Goal: Communication & Community: Participate in discussion

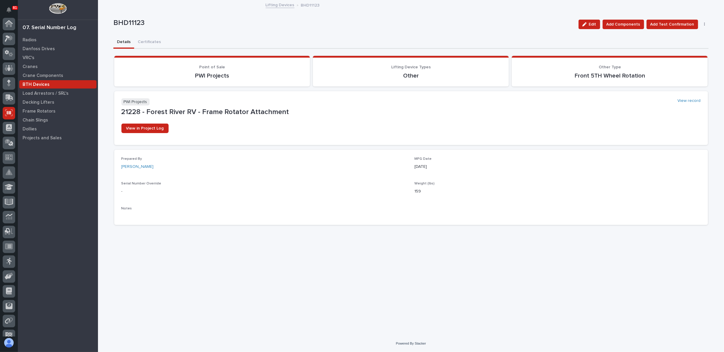
scroll to position [37, 0]
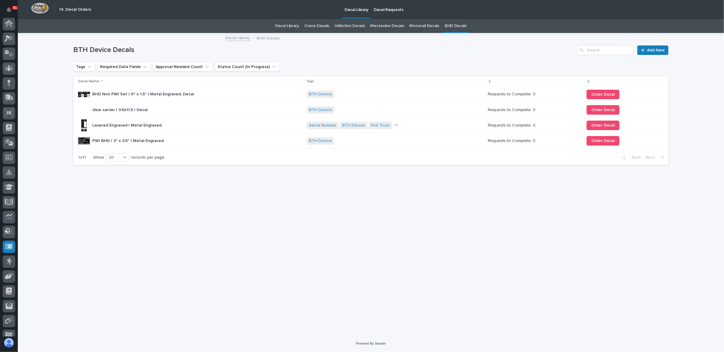
scroll to position [37, 0]
click at [574, 309] on div "Loading... Saving… Loading... Saving… BTH Device Decals Add New Tags Required D…" at bounding box center [370, 177] width 601 height 286
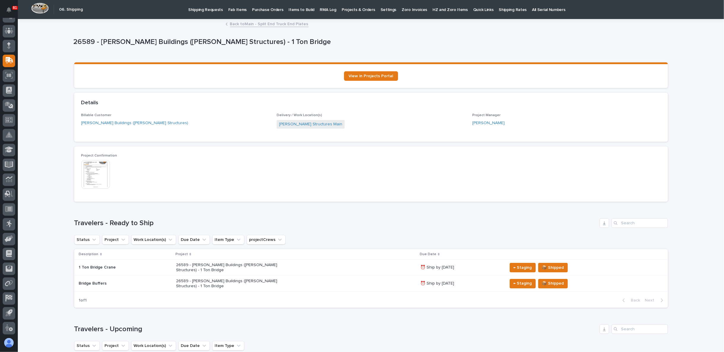
click at [266, 27] on div "Back to Main - Split End Truck End Plates" at bounding box center [371, 24] width 297 height 8
click at [268, 24] on link "Back to Main - Split End Truck End Plates" at bounding box center [269, 23] width 78 height 7
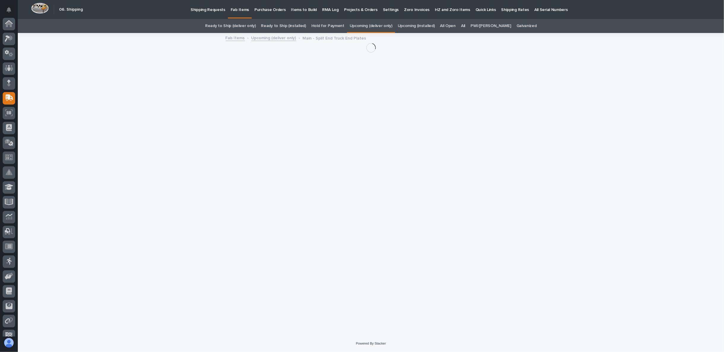
scroll to position [37, 0]
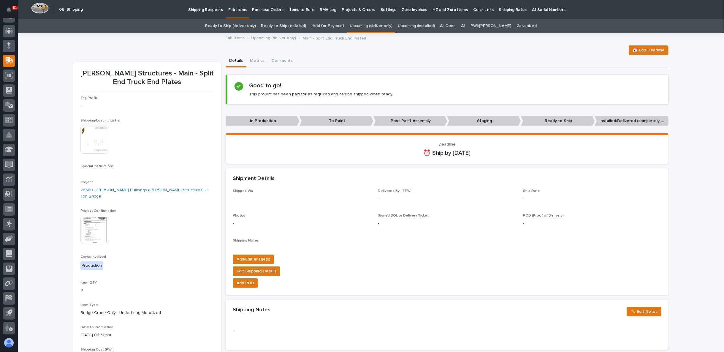
click at [192, 51] on div "📆 Edit Deadline" at bounding box center [370, 49] width 595 height 9
click at [67, 62] on div "Loading... Saving… Loading... Saving… Stoltzfus Structures - Main - Split End T…" at bounding box center [371, 316] width 706 height 564
click at [426, 53] on div "📆 Edit Deadline" at bounding box center [370, 49] width 595 height 9
click at [56, 59] on div "Loading... Saving… Loading... Saving… Stoltzfus Structures - Main - Split End T…" at bounding box center [371, 316] width 706 height 564
click at [59, 52] on div "Loading... Saving… Loading... Saving… Stoltzfus Structures - Main - Split End T…" at bounding box center [371, 316] width 706 height 564
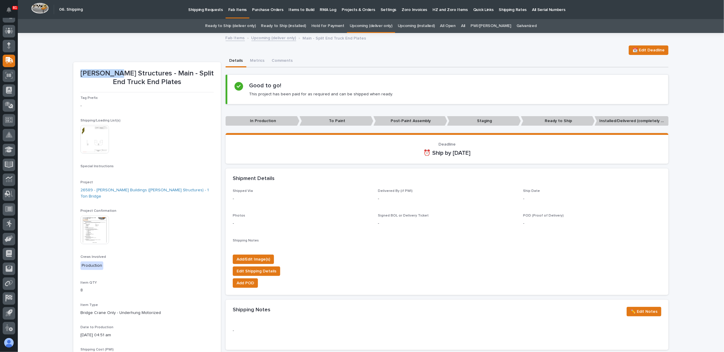
click at [59, 52] on div "Loading... Saving… Loading... Saving… Stoltzfus Structures - Main - Split End T…" at bounding box center [371, 316] width 706 height 564
click at [60, 52] on div "Loading... Saving… Loading... Saving… Stoltzfus Structures - Main - Split End T…" at bounding box center [371, 316] width 706 height 564
click at [294, 52] on div "📆 Edit Deadline" at bounding box center [370, 49] width 595 height 9
click at [58, 69] on div "Loading... Saving… Loading... Saving… Stoltzfus Structures - Main - Split End T…" at bounding box center [371, 316] width 706 height 564
click at [44, 147] on div "Loading... Saving… Loading... Saving… Stoltzfus Structures - Main - Split End T…" at bounding box center [371, 316] width 706 height 564
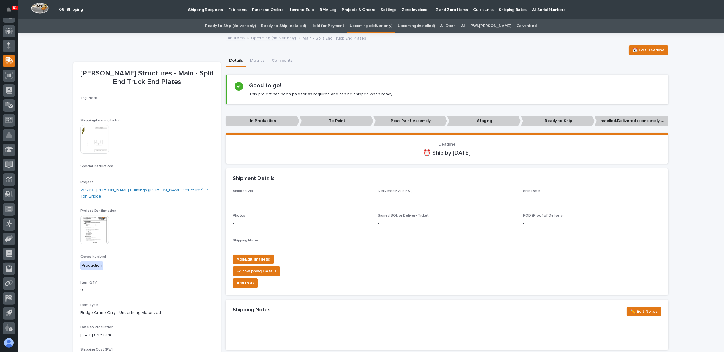
click at [468, 24] on div "All" at bounding box center [462, 26] width 9 height 14
click at [465, 25] on link "All" at bounding box center [463, 26] width 4 height 14
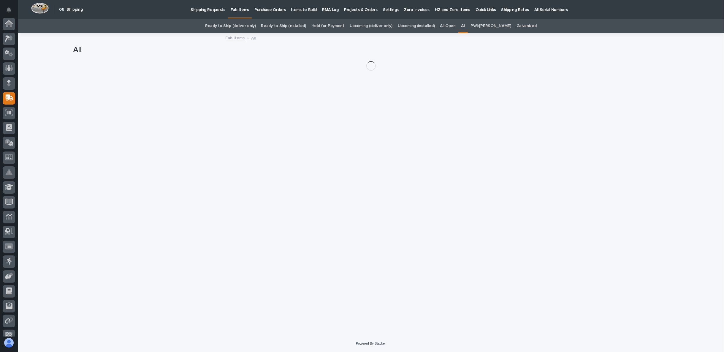
scroll to position [37, 0]
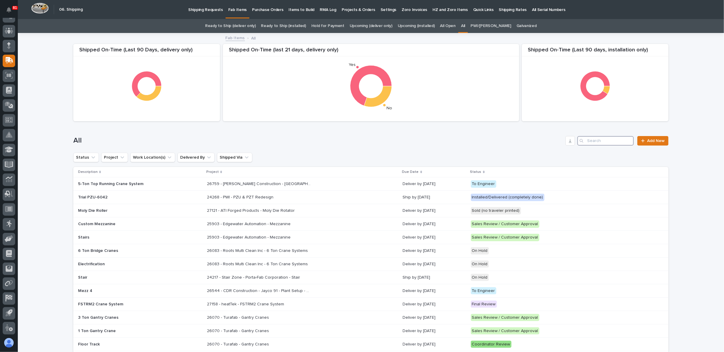
click at [595, 142] on input "Search" at bounding box center [605, 140] width 56 height 9
click at [587, 141] on input "Search" at bounding box center [605, 140] width 56 height 9
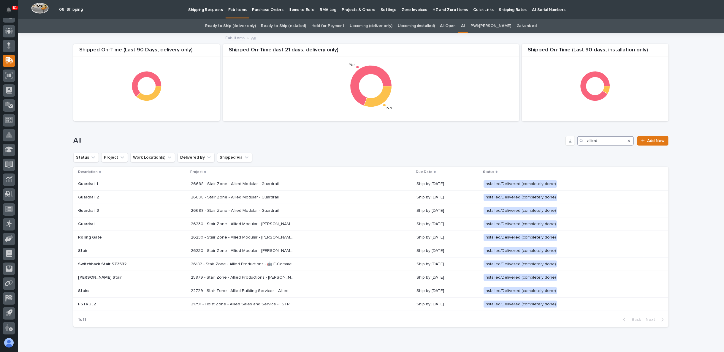
type input "allied"
drag, startPoint x: 626, startPoint y: 139, endPoint x: 613, endPoint y: 144, distance: 13.5
click at [628, 139] on icon "Search" at bounding box center [629, 140] width 2 height 2
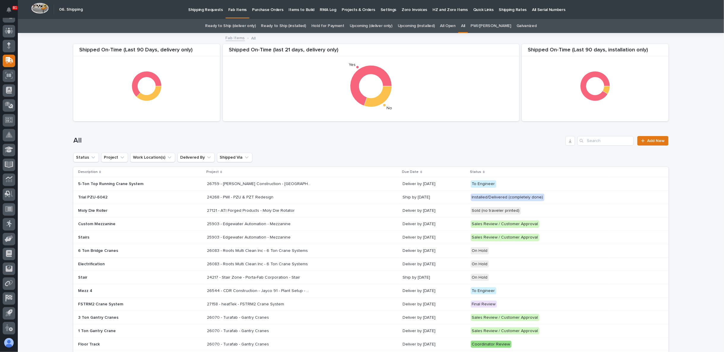
click at [243, 24] on link "Ready to Ship (deliver only)" at bounding box center [230, 26] width 50 height 14
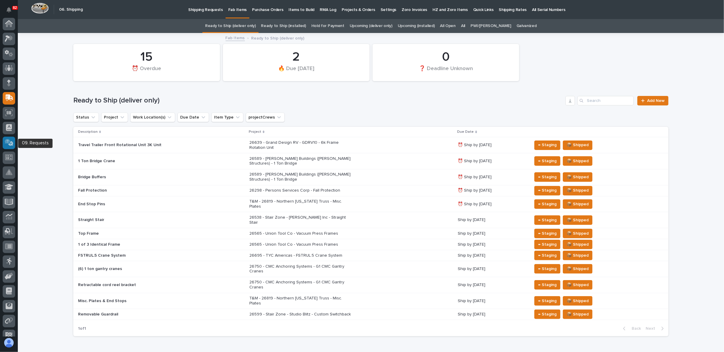
click at [7, 139] on icon at bounding box center [8, 141] width 6 height 5
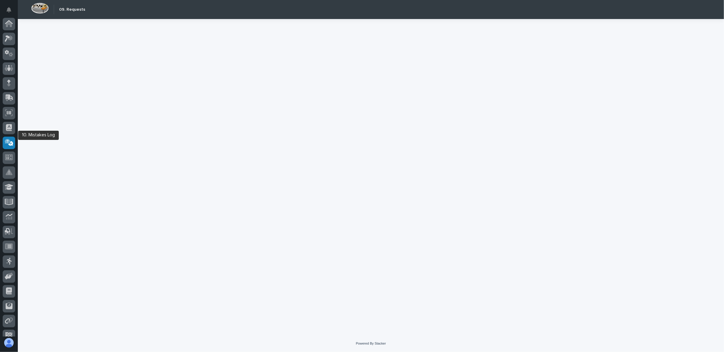
scroll to position [37, 0]
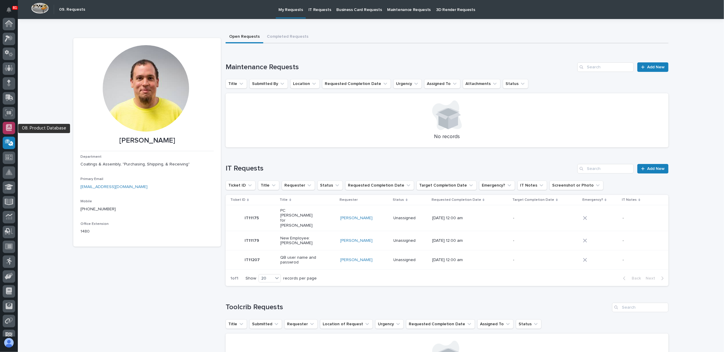
click at [9, 129] on icon at bounding box center [9, 127] width 6 height 7
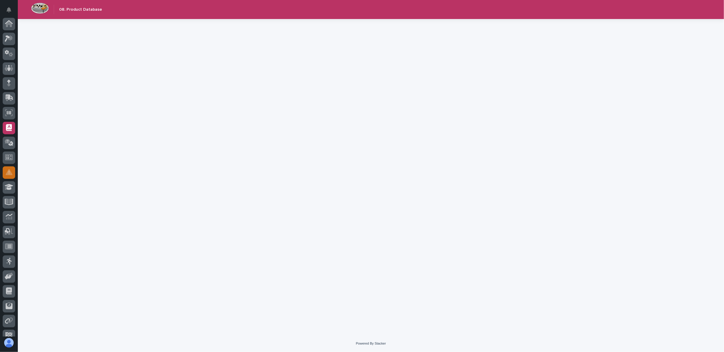
scroll to position [37, 0]
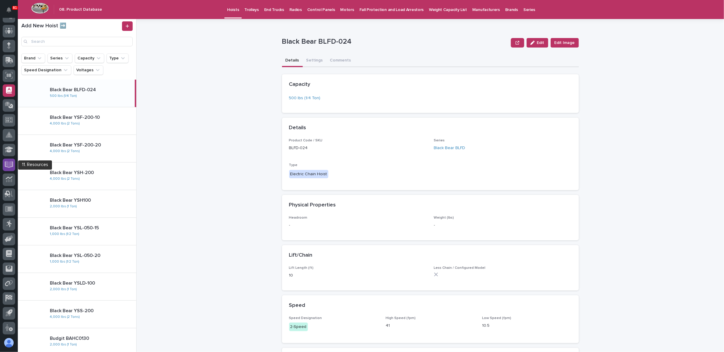
click at [10, 165] on icon at bounding box center [9, 164] width 7 height 6
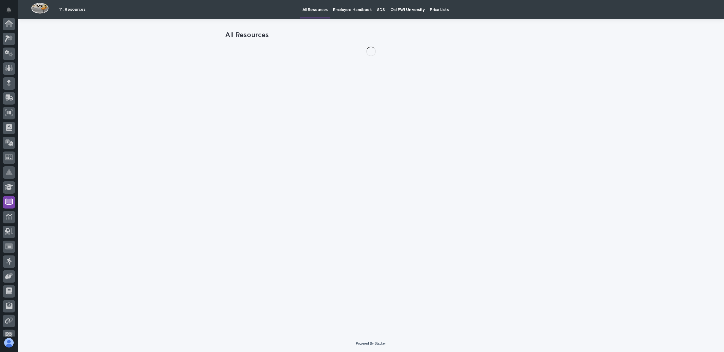
scroll to position [37, 0]
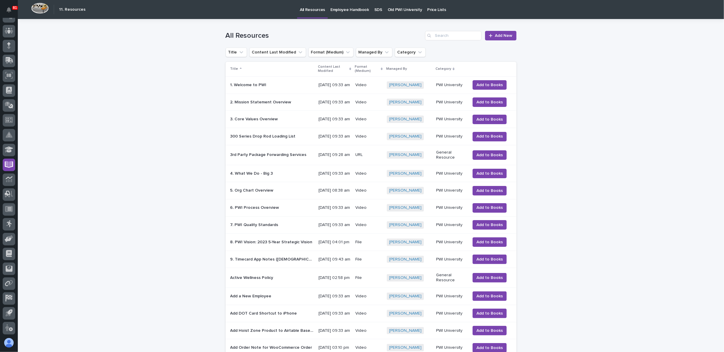
click at [374, 9] on p "SDS" at bounding box center [378, 6] width 8 height 12
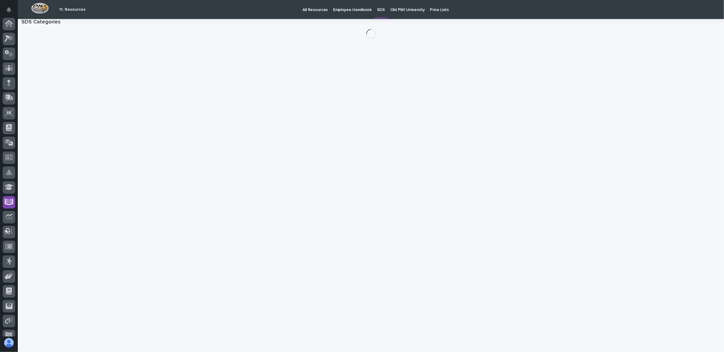
scroll to position [37, 0]
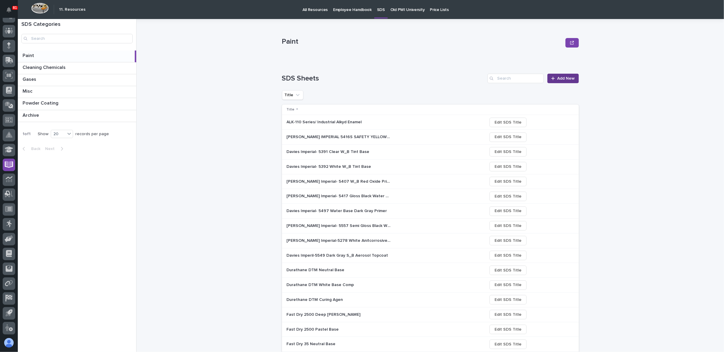
click at [560, 78] on span "Add New" at bounding box center [566, 78] width 18 height 5
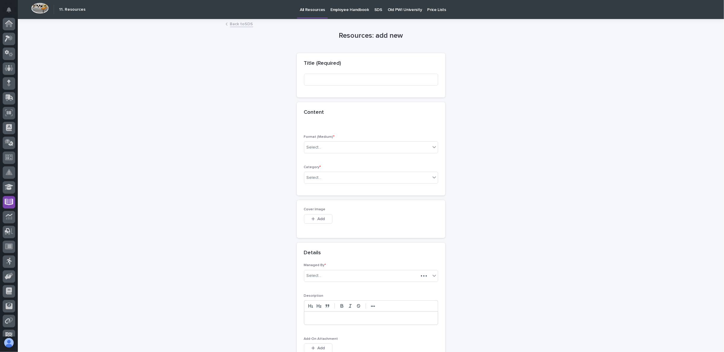
scroll to position [37, 0]
click at [330, 81] on input at bounding box center [371, 80] width 134 height 12
click at [316, 85] on input at bounding box center [371, 80] width 134 height 12
paste input "Carboquick_201_SDS_Part_B"
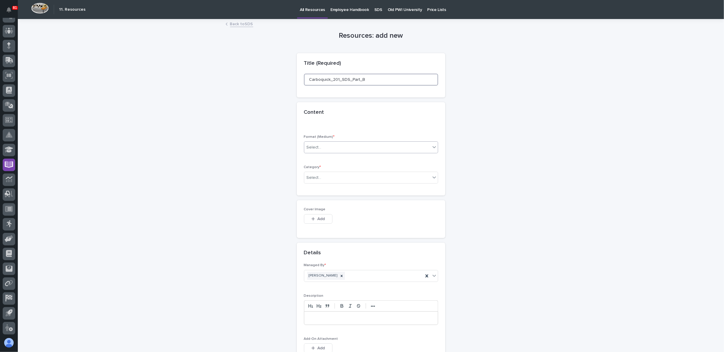
type input "Carboquick_201_SDS_Part_B"
click at [370, 150] on div "Select..." at bounding box center [367, 147] width 126 height 10
click at [324, 169] on div "File" at bounding box center [368, 168] width 134 height 10
click at [331, 176] on div "Select..." at bounding box center [367, 178] width 126 height 10
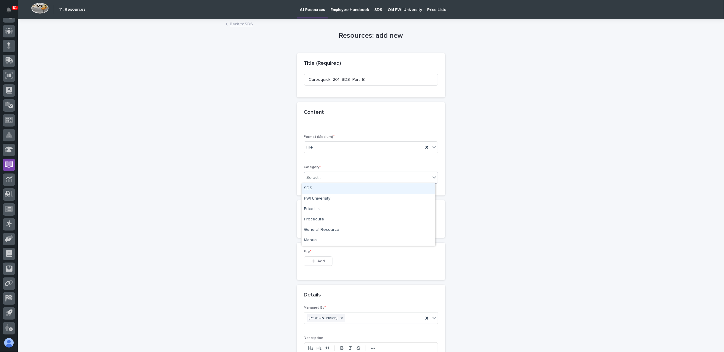
click at [323, 190] on div "SDS" at bounding box center [368, 188] width 134 height 10
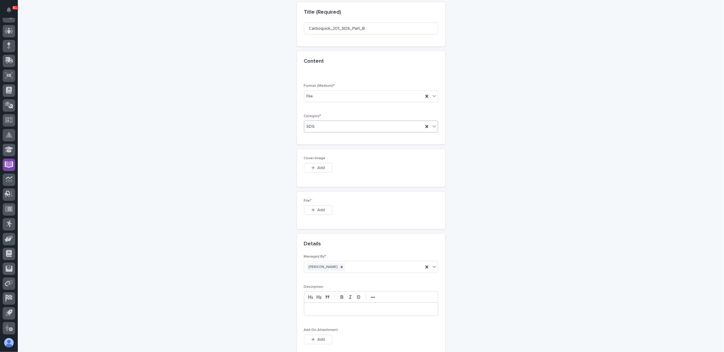
scroll to position [61, 0]
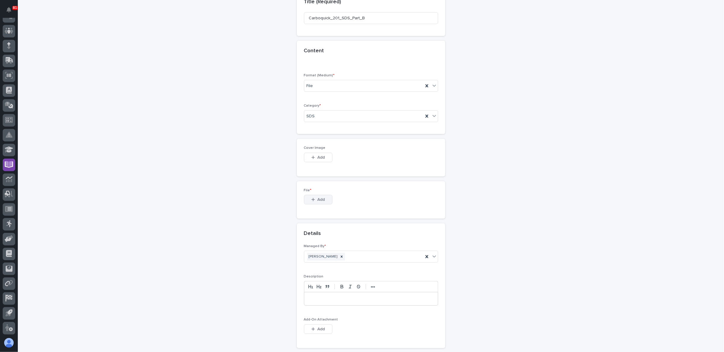
click at [319, 197] on span "Add" at bounding box center [320, 199] width 7 height 5
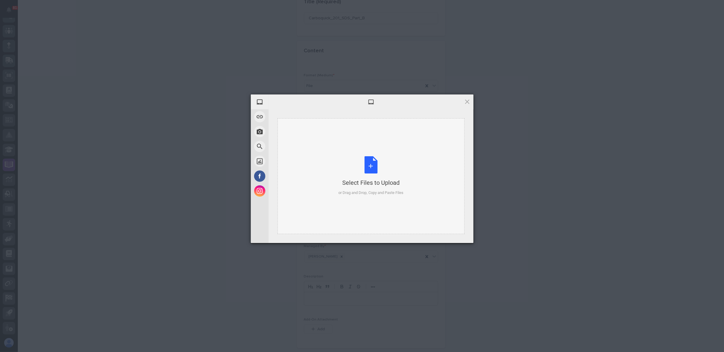
click at [366, 173] on div "Select Files to Upload or Drag and Drop, Copy and Paste Files" at bounding box center [370, 175] width 65 height 39
click at [455, 235] on span "Upload 1" at bounding box center [456, 235] width 12 height 4
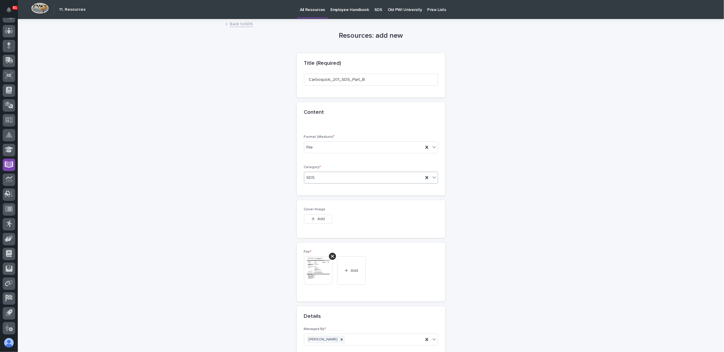
scroll to position [0, 0]
click at [348, 81] on input "Carboquick_201_SDS_Part_B" at bounding box center [371, 80] width 134 height 12
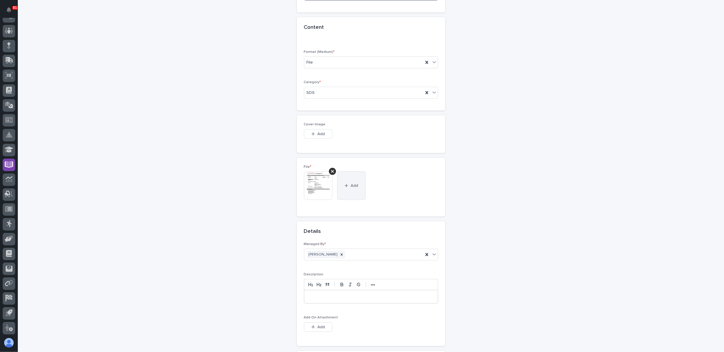
scroll to position [99, 0]
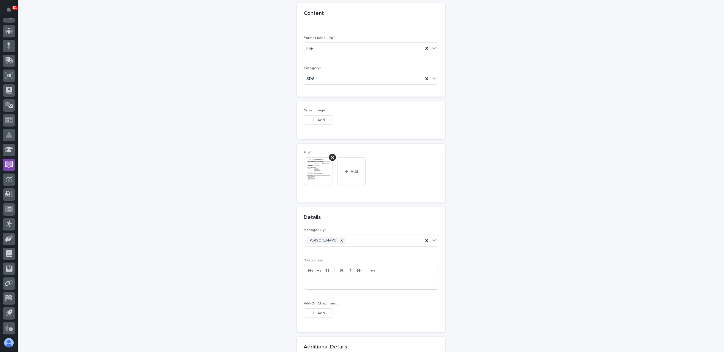
type input "Carboquick_201_Part_B"
click at [318, 119] on span "Add" at bounding box center [320, 119] width 7 height 5
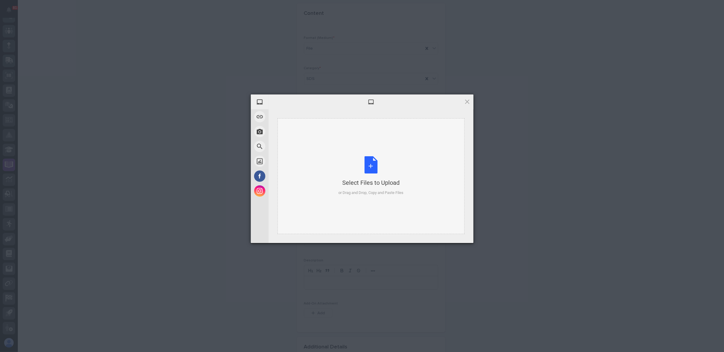
click at [349, 170] on div "Select Files to Upload or Drag and Drop, Copy and Paste Files" at bounding box center [370, 175] width 65 height 39
click at [455, 234] on span "Upload 1" at bounding box center [456, 235] width 12 height 4
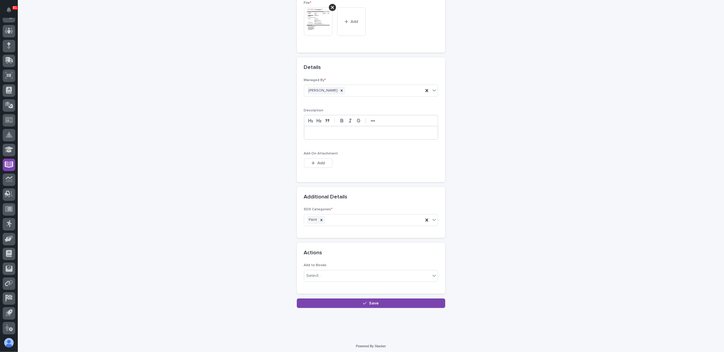
scroll to position [271, 0]
click at [374, 302] on span "Save" at bounding box center [374, 301] width 10 height 5
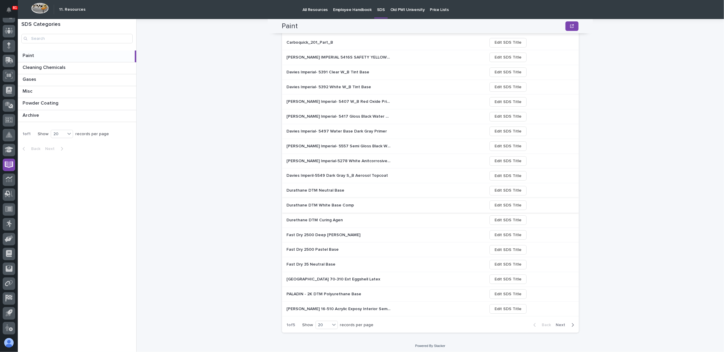
scroll to position [61, 0]
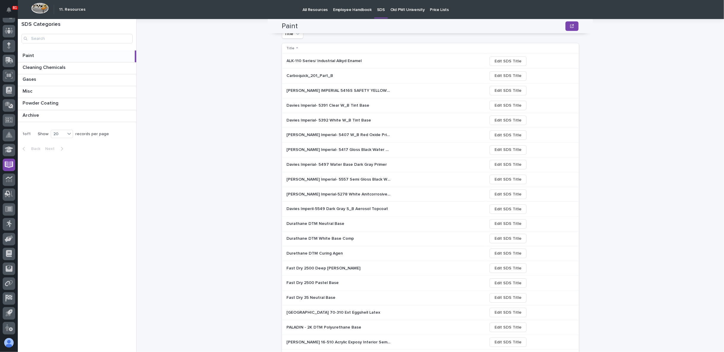
click at [306, 76] on p "Carboquick_201_Part_B" at bounding box center [311, 75] width 48 height 6
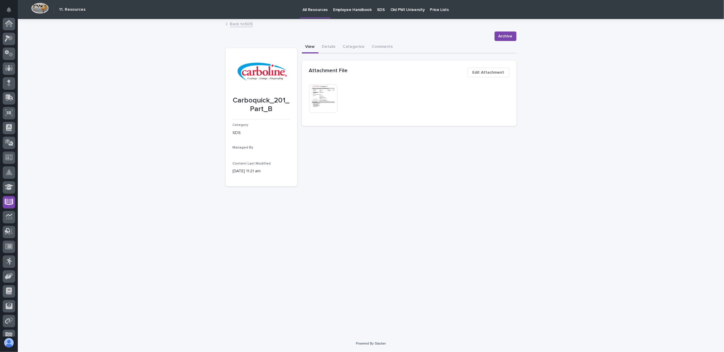
scroll to position [37, 0]
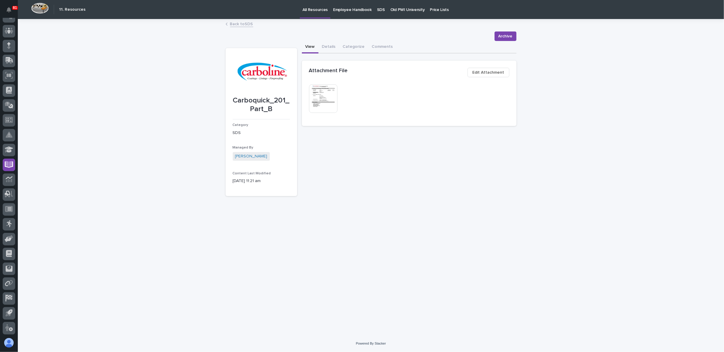
click at [117, 106] on div "**********" at bounding box center [371, 177] width 706 height 315
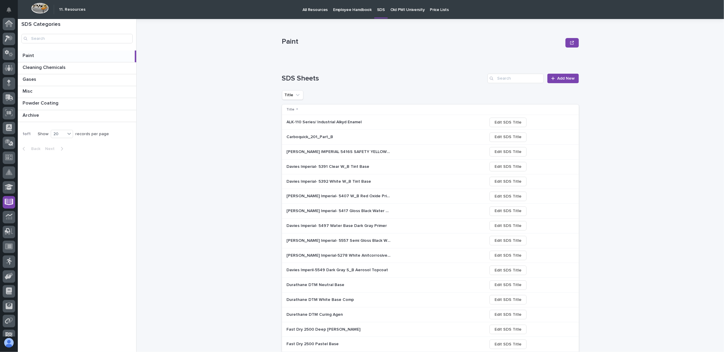
scroll to position [37, 0]
click at [558, 78] on span "Add New" at bounding box center [566, 78] width 18 height 5
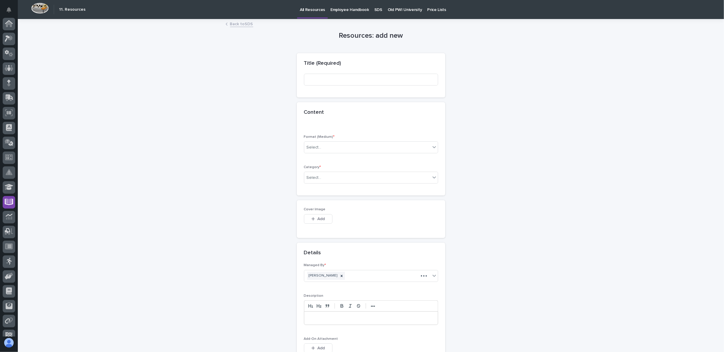
scroll to position [37, 0]
click at [327, 79] on section "Title (Required)" at bounding box center [371, 75] width 148 height 45
click at [328, 80] on input at bounding box center [371, 80] width 134 height 12
paste input "Carboquick_201_SDS_Part_A"
click at [349, 80] on input "Carboquick_201_SDS_Part_A" at bounding box center [371, 80] width 134 height 12
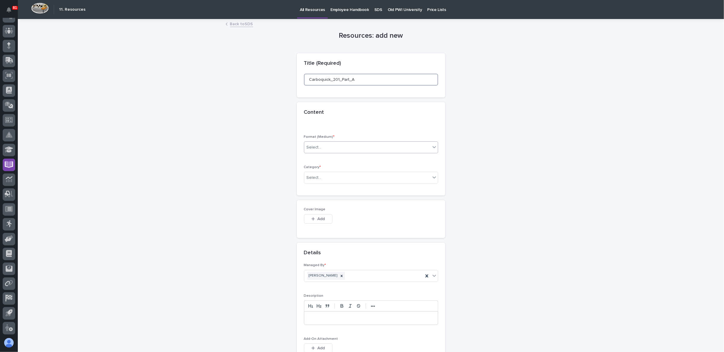
type input "Carboquick_201_Part_A"
click at [337, 144] on div "Select..." at bounding box center [367, 147] width 126 height 10
drag, startPoint x: 334, startPoint y: 163, endPoint x: 328, endPoint y: 169, distance: 8.4
click at [329, 169] on div "File" at bounding box center [368, 168] width 134 height 10
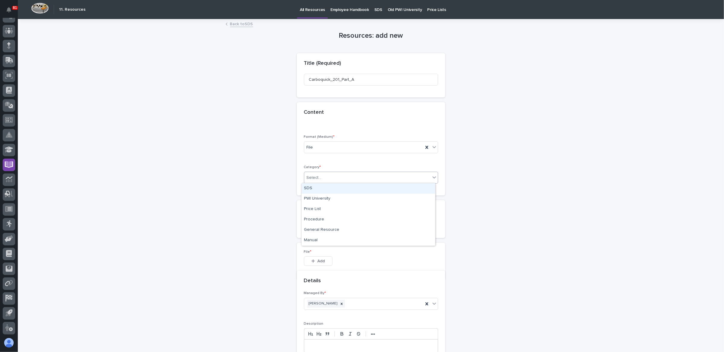
click at [325, 176] on div "Select..." at bounding box center [367, 178] width 126 height 10
click at [333, 192] on div "SDS" at bounding box center [368, 188] width 134 height 10
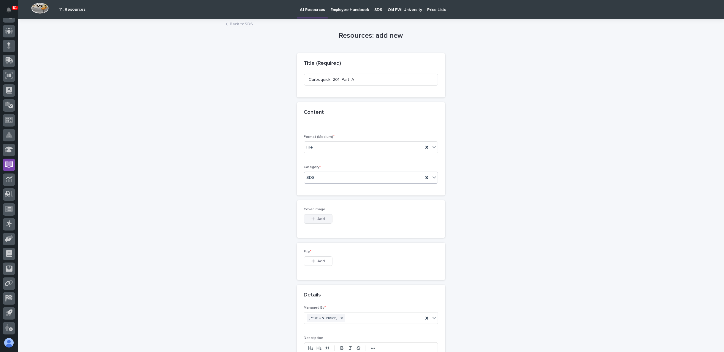
click at [322, 217] on span "Add" at bounding box center [320, 218] width 7 height 5
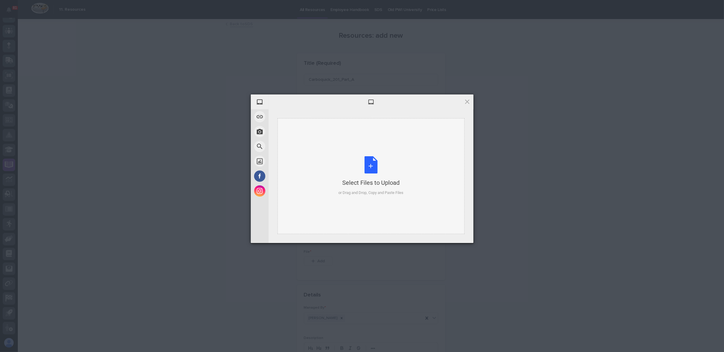
click at [371, 168] on div "Select Files to Upload or Drag and Drop, Copy and Paste Files" at bounding box center [370, 175] width 65 height 39
click at [459, 234] on span "Upload 1" at bounding box center [456, 235] width 12 height 4
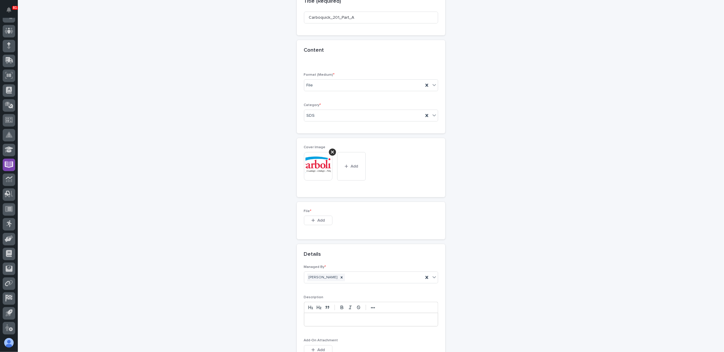
scroll to position [66, 0]
click at [313, 214] on div "button" at bounding box center [314, 216] width 6 height 4
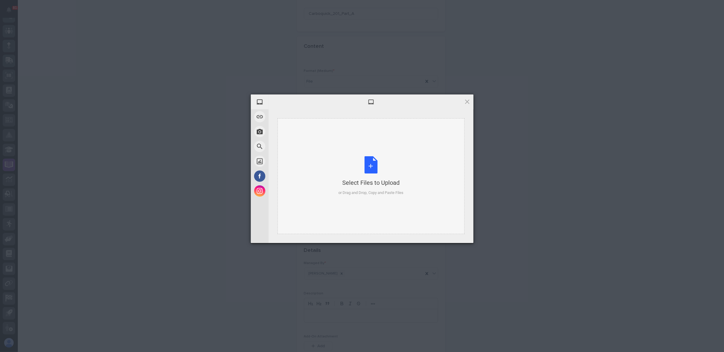
click at [353, 172] on div "Select Files to Upload or Drag and Drop, Copy and Paste Files" at bounding box center [370, 175] width 65 height 39
click at [450, 236] on span "Upload 1" at bounding box center [456, 235] width 12 height 4
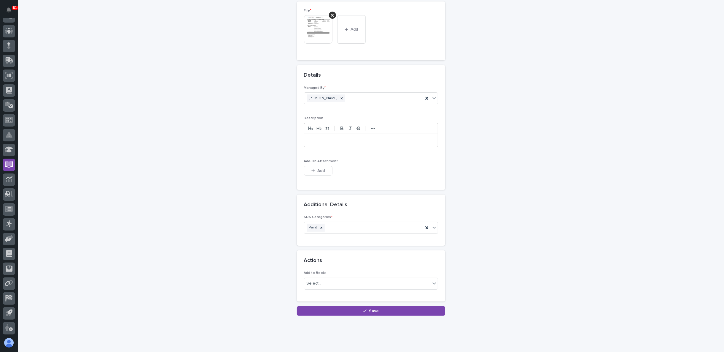
scroll to position [271, 0]
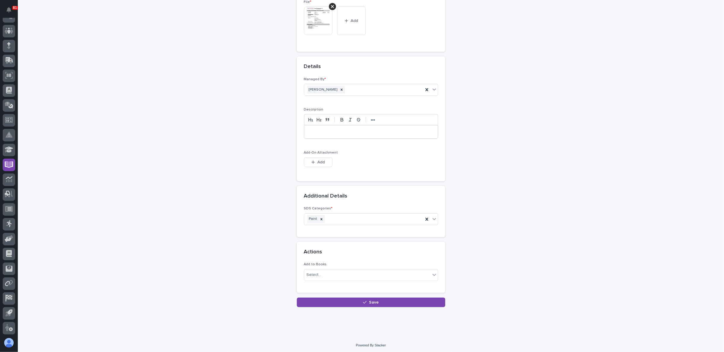
click at [339, 302] on button "Save" at bounding box center [371, 301] width 148 height 9
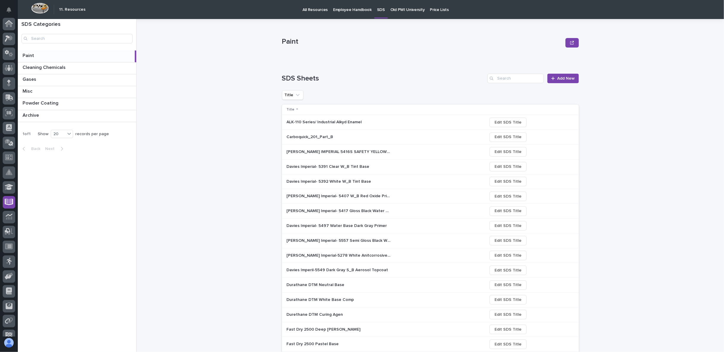
scroll to position [37, 0]
click at [500, 78] on input "Search" at bounding box center [515, 78] width 56 height 9
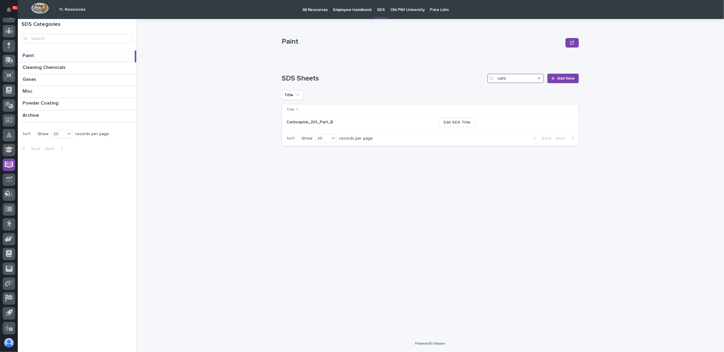
type input "carb"
click at [541, 79] on div "Search" at bounding box center [538, 78] width 9 height 9
click at [540, 78] on icon "Search" at bounding box center [539, 78] width 2 height 2
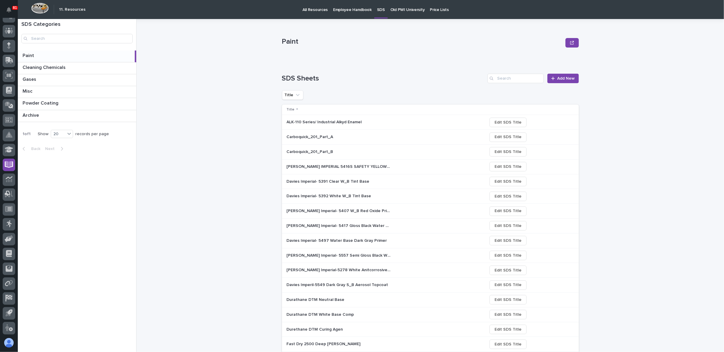
click at [309, 135] on p "Carboquick_201_Part_A" at bounding box center [311, 136] width 48 height 6
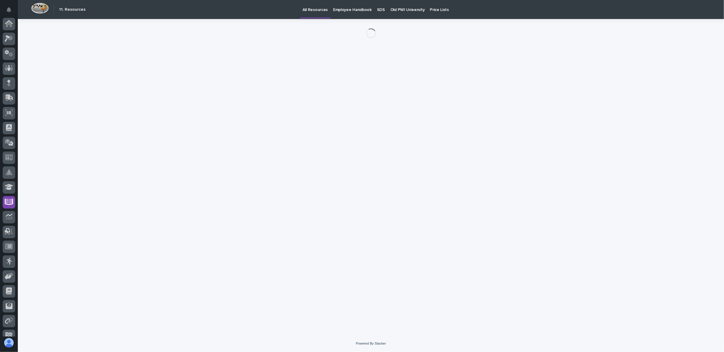
scroll to position [37, 0]
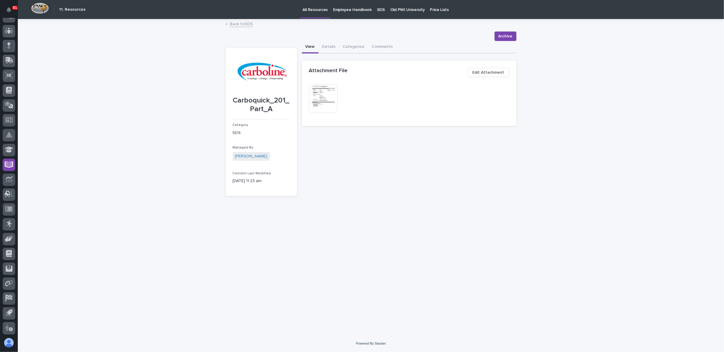
click at [169, 150] on div "**********" at bounding box center [371, 177] width 706 height 315
click at [163, 110] on div "**********" at bounding box center [371, 177] width 706 height 315
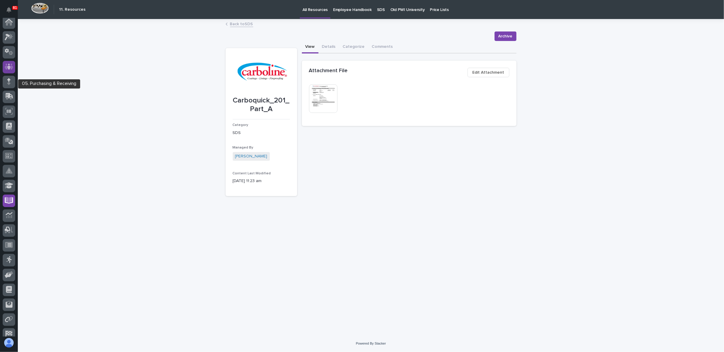
scroll to position [0, 0]
click at [11, 99] on icon at bounding box center [10, 97] width 8 height 6
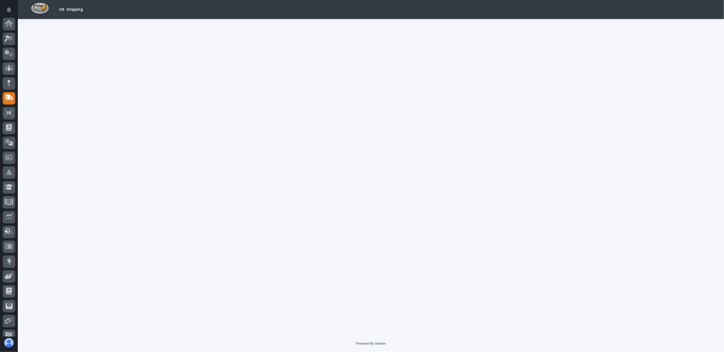
scroll to position [37, 0]
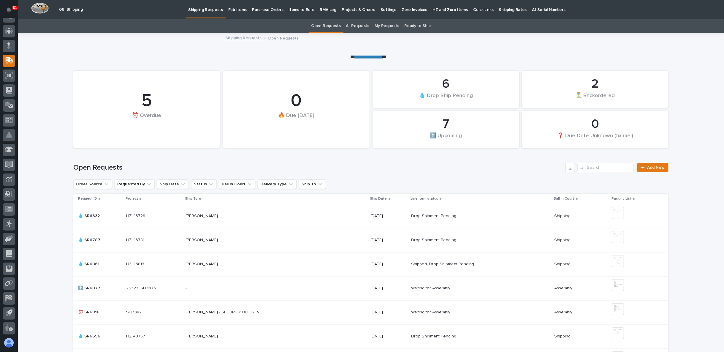
click at [233, 10] on p "Fab Items" at bounding box center [237, 6] width 18 height 12
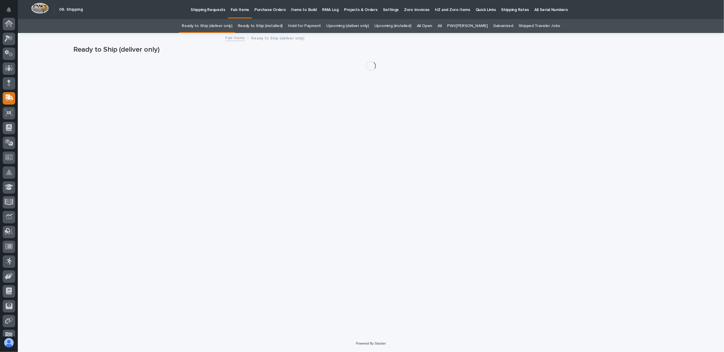
scroll to position [37, 0]
click at [523, 26] on link "Shipped Traveler Jobs" at bounding box center [539, 26] width 42 height 14
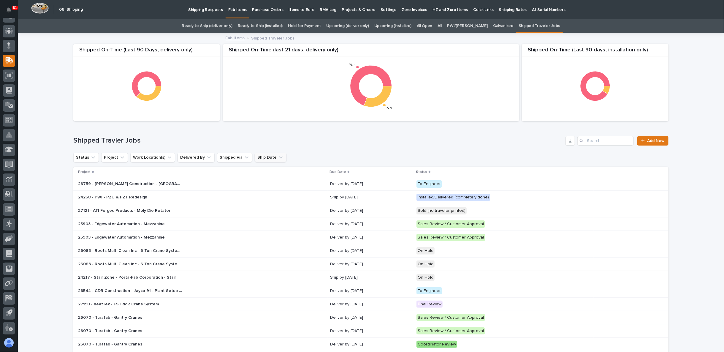
click at [278, 156] on icon "Ship Date" at bounding box center [281, 157] width 6 height 6
click at [280, 165] on div "is before specific date today yesterday tomorrow this week last week next week …" at bounding box center [290, 210] width 81 height 93
click at [283, 171] on div "is before" at bounding box center [287, 172] width 66 height 6
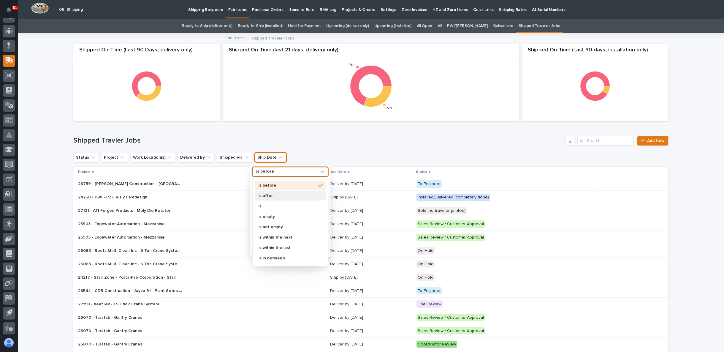
click at [282, 195] on p "is after" at bounding box center [287, 195] width 58 height 4
click at [281, 169] on div "is after" at bounding box center [287, 172] width 66 height 6
click at [280, 186] on p "is before" at bounding box center [287, 185] width 58 height 4
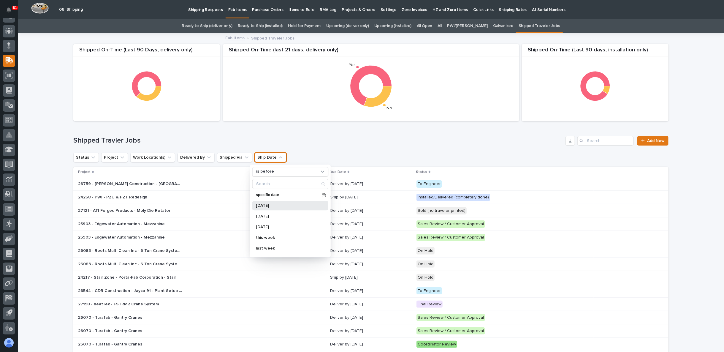
click at [268, 204] on p "today" at bounding box center [287, 205] width 63 height 4
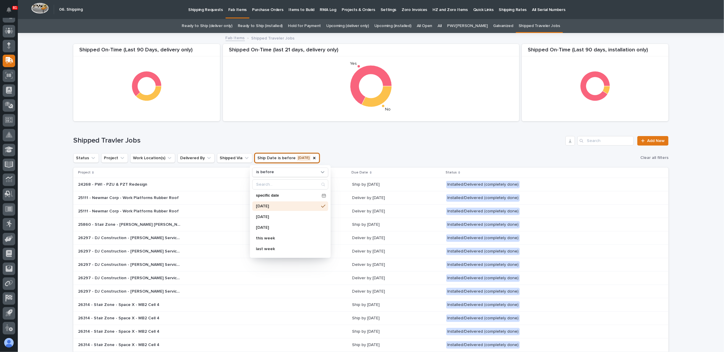
click at [370, 147] on div "Shipped Travler Jobs Add New" at bounding box center [370, 138] width 595 height 28
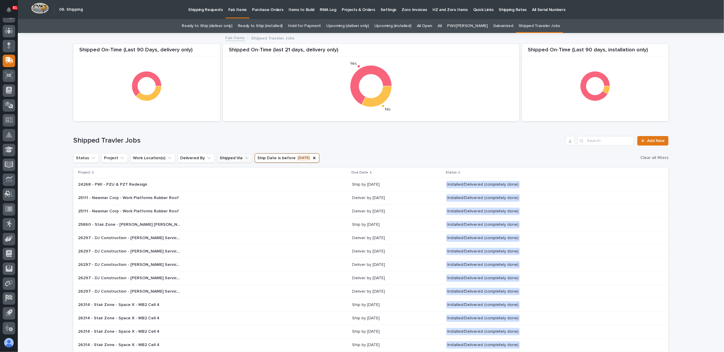
click at [245, 158] on icon "Shipped Via" at bounding box center [247, 158] width 4 height 2
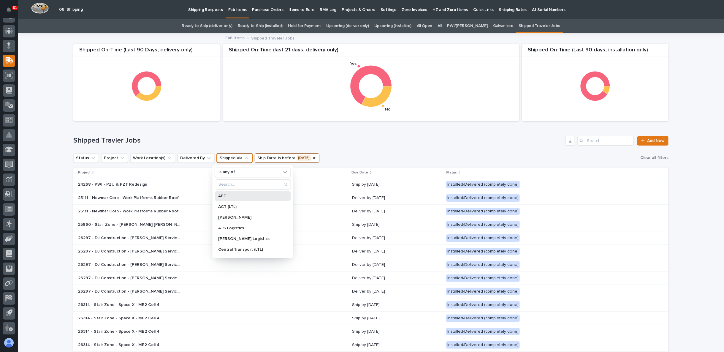
click at [240, 195] on p "ABF" at bounding box center [249, 196] width 63 height 4
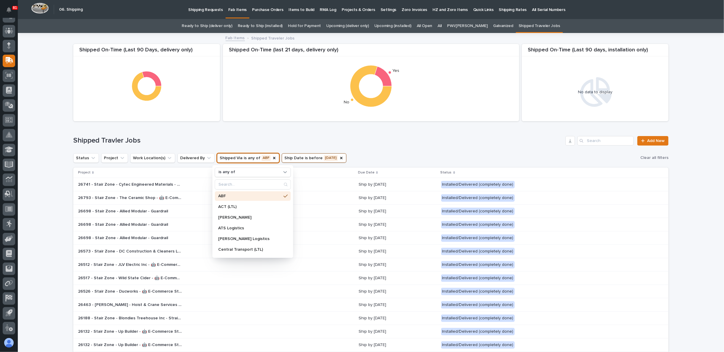
click at [364, 145] on div "Shipped Travler Jobs Add New" at bounding box center [370, 138] width 595 height 28
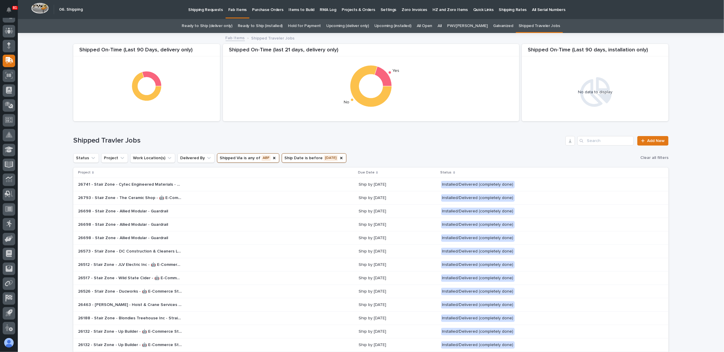
click at [179, 213] on p at bounding box center [130, 211] width 104 height 5
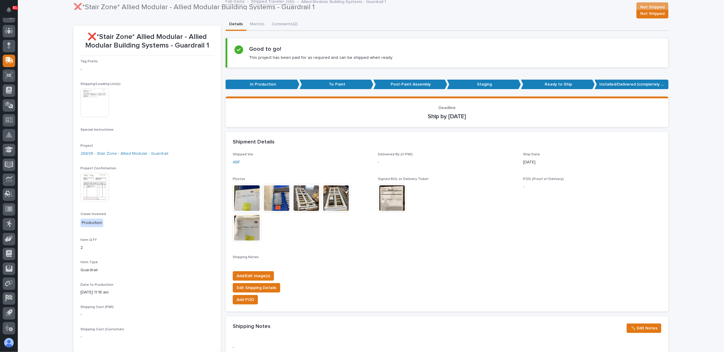
scroll to position [33, 0]
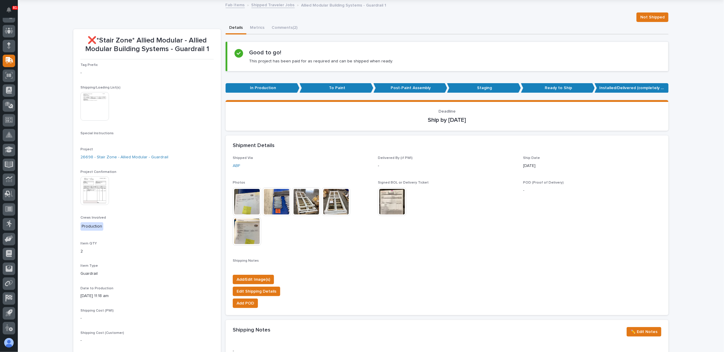
click at [388, 202] on img at bounding box center [392, 201] width 28 height 28
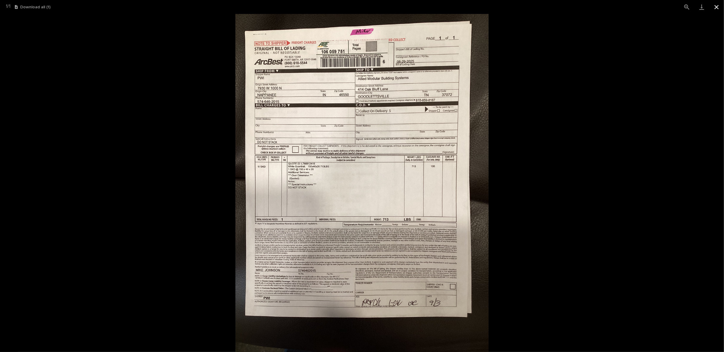
click at [718, 9] on button "Close gallery" at bounding box center [716, 7] width 15 height 14
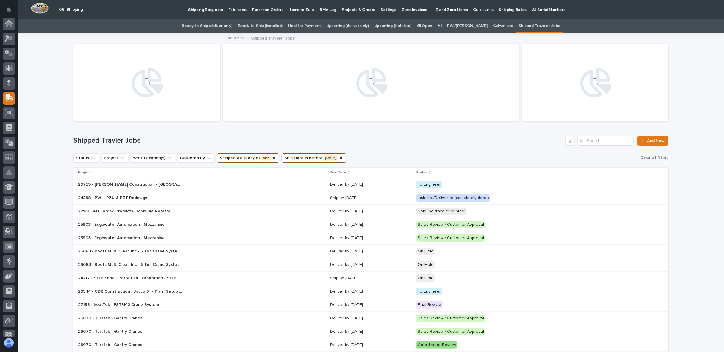
scroll to position [37, 0]
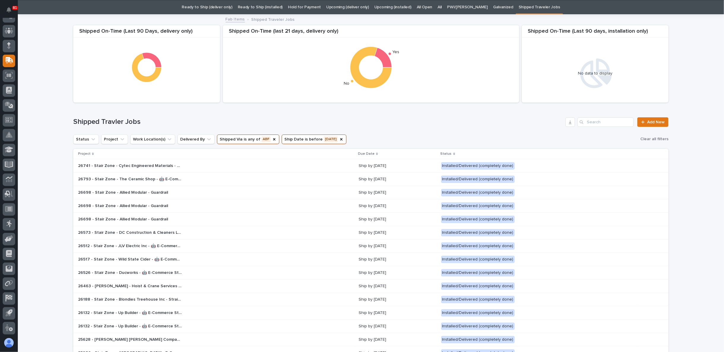
click at [265, 179] on div "26793 - Stair Zone - The Ceramic Shop - 🤖 E-Commerce Stair Order 26793 - Stair …" at bounding box center [216, 179] width 276 height 10
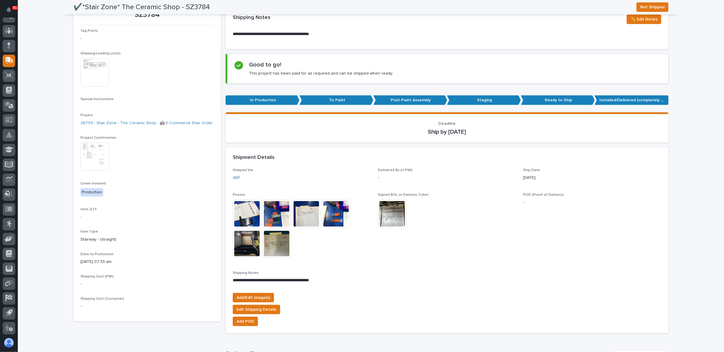
scroll to position [55, 0]
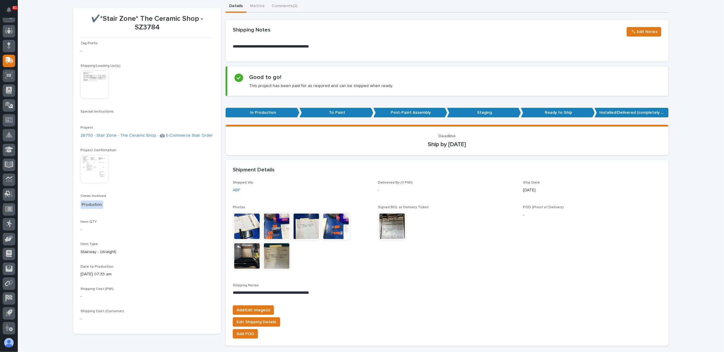
click at [393, 222] on img at bounding box center [392, 226] width 28 height 28
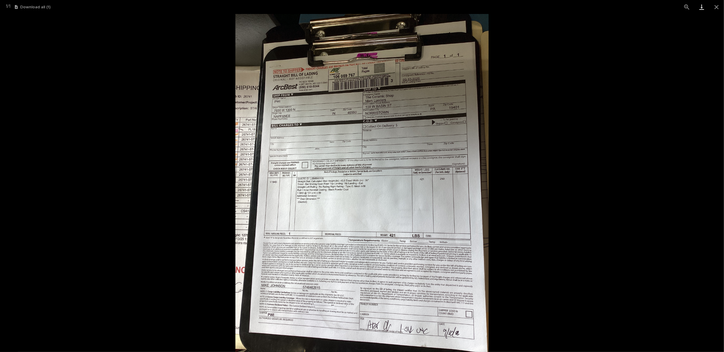
drag, startPoint x: 712, startPoint y: 7, endPoint x: 704, endPoint y: 12, distance: 9.9
click at [712, 7] on button "Close gallery" at bounding box center [716, 7] width 15 height 14
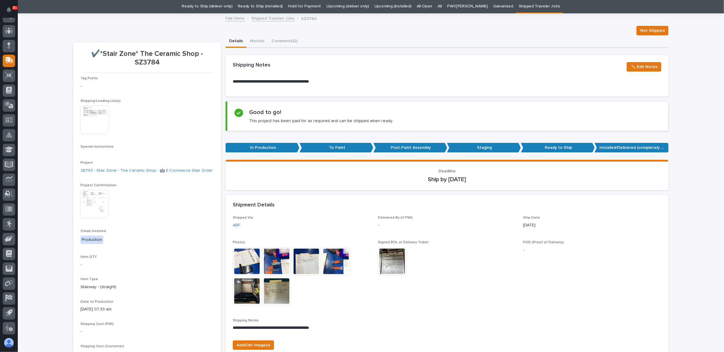
scroll to position [0, 0]
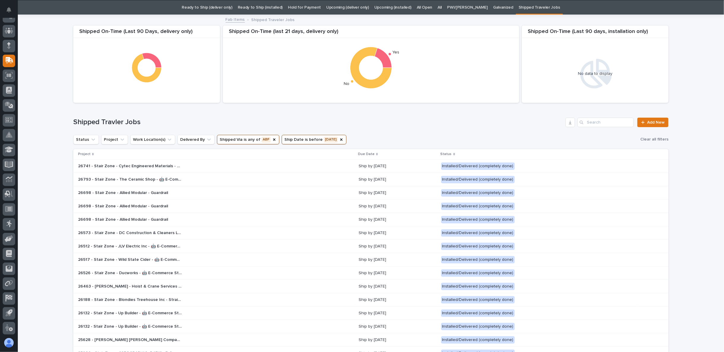
scroll to position [19, 0]
click at [260, 167] on div "26741 - Stair Zone - Cytec Engineered Materials - Custom Crossover 26741 - Stai…" at bounding box center [216, 166] width 276 height 10
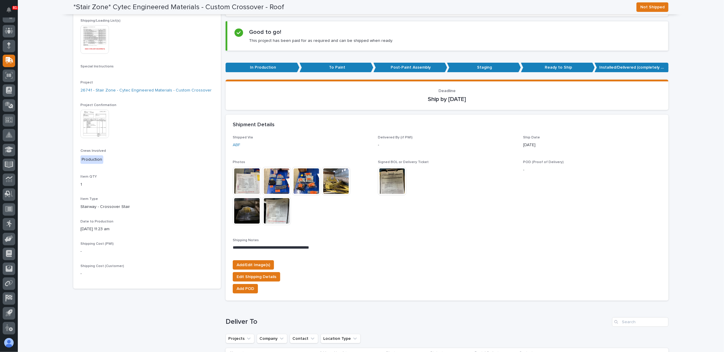
scroll to position [99, 0]
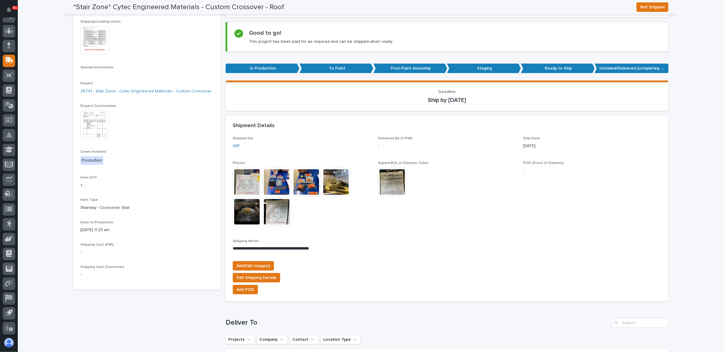
click at [388, 190] on img at bounding box center [392, 182] width 28 height 28
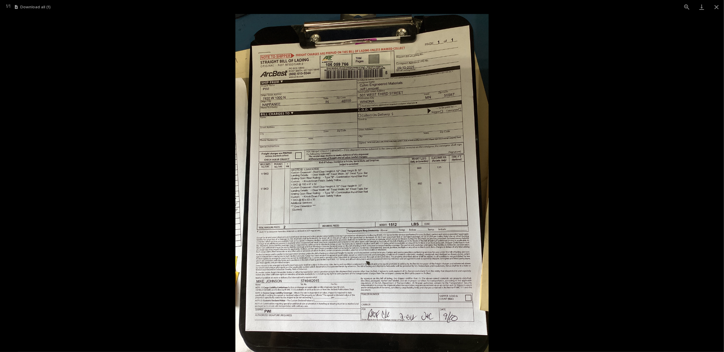
click at [555, 80] on picture at bounding box center [362, 183] width 724 height 338
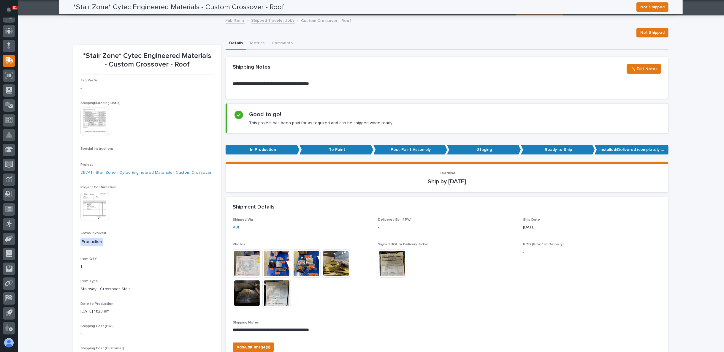
scroll to position [0, 0]
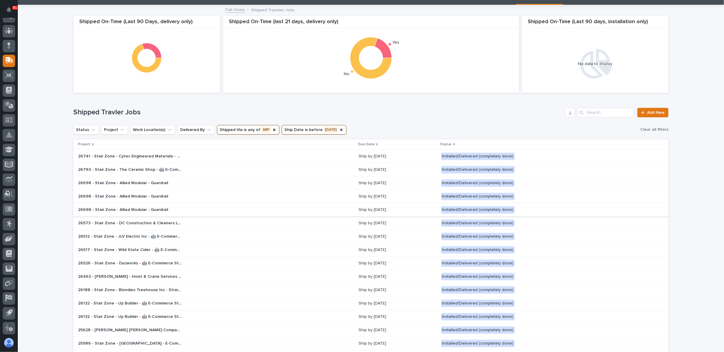
scroll to position [52, 0]
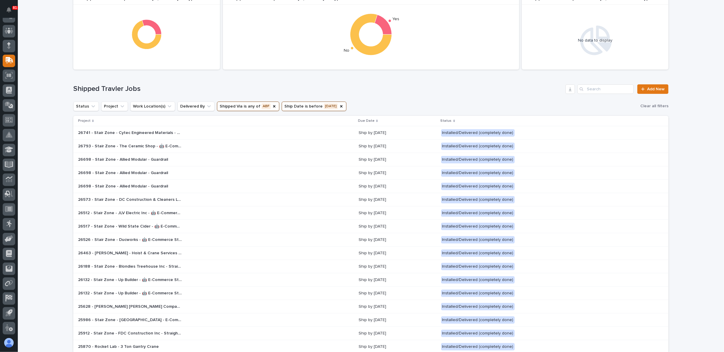
click at [223, 197] on div "26573 - Stair Zone - DC Construction & Cleaners LLC - 🤖 E-Commerce Stair Order …" at bounding box center [216, 200] width 276 height 10
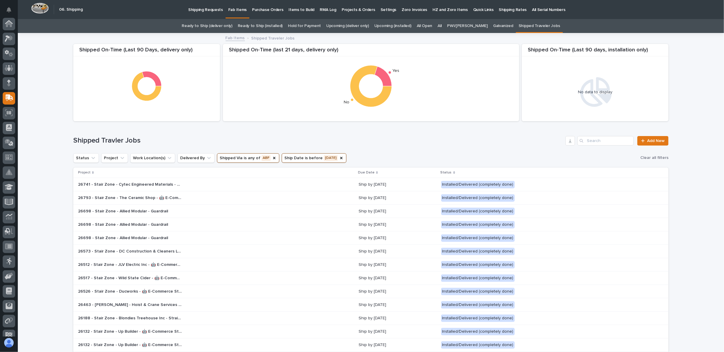
scroll to position [37, 0]
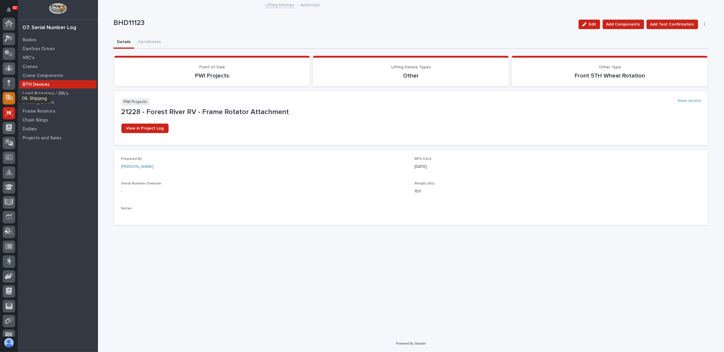
click at [13, 96] on div at bounding box center [9, 98] width 12 height 12
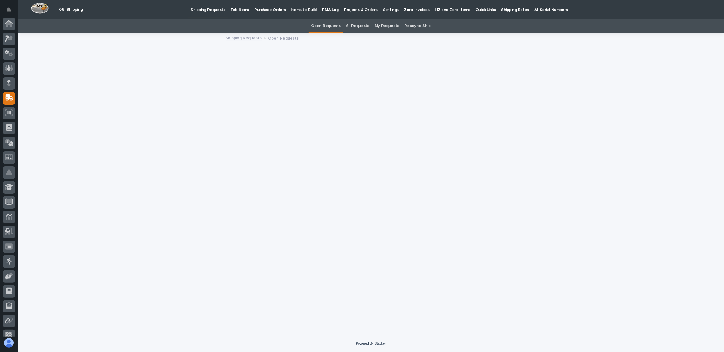
scroll to position [37, 0]
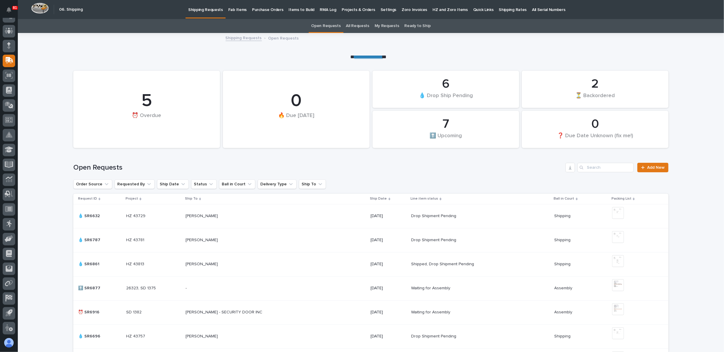
click at [238, 12] on p "Fab Items" at bounding box center [237, 6] width 18 height 12
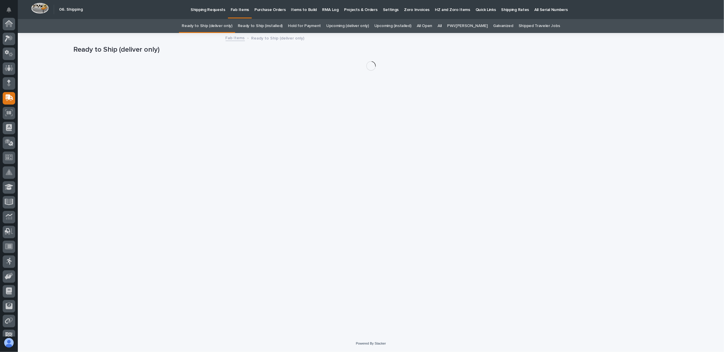
scroll to position [37, 0]
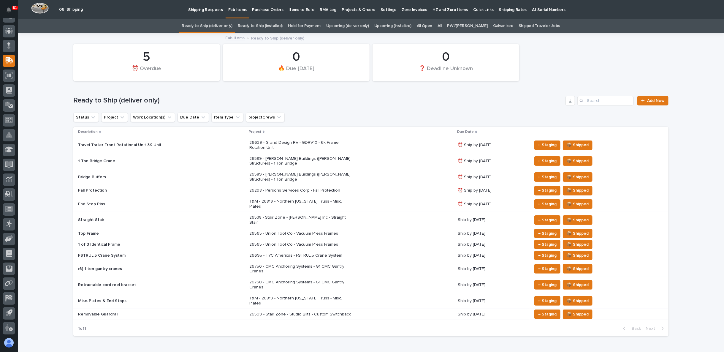
click at [353, 26] on link "Upcoming (deliver only)" at bounding box center [347, 26] width 43 height 14
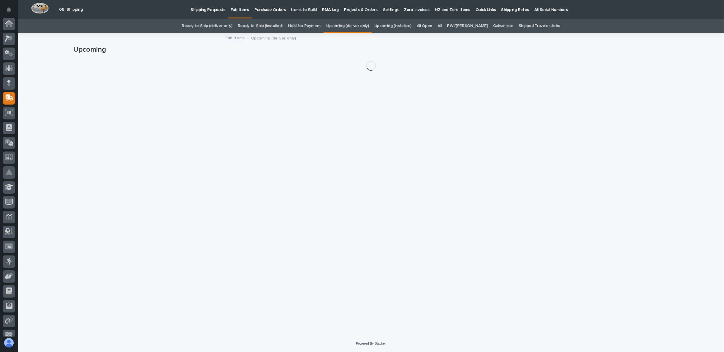
scroll to position [37, 0]
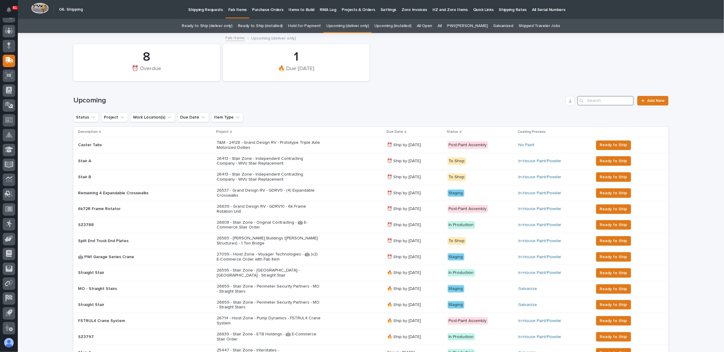
click at [592, 103] on input "Search" at bounding box center [605, 100] width 56 height 9
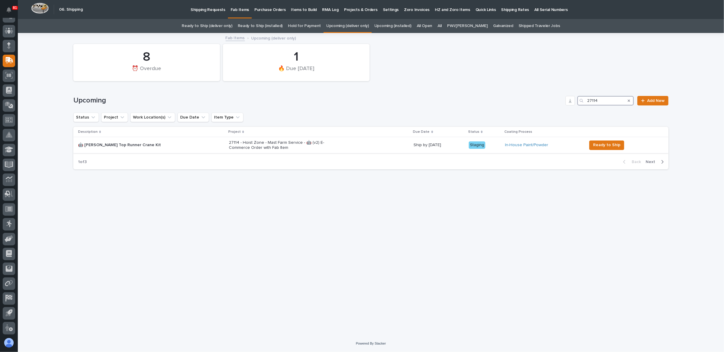
type input "27114"
click at [312, 145] on div "27114 - Hoist Zone - Mast Farm Service - 🤖 (v2) E-Commerce Order with Fab Item" at bounding box center [319, 145] width 180 height 15
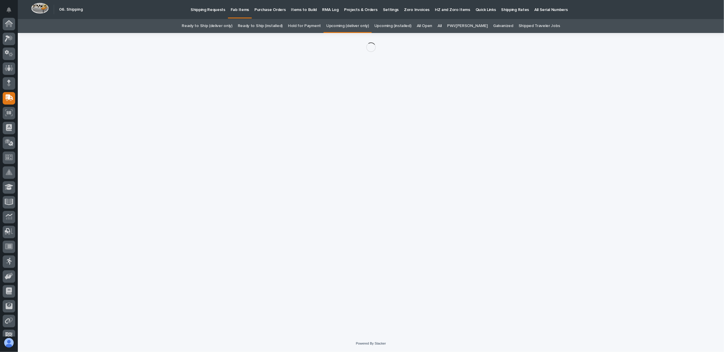
scroll to position [37, 0]
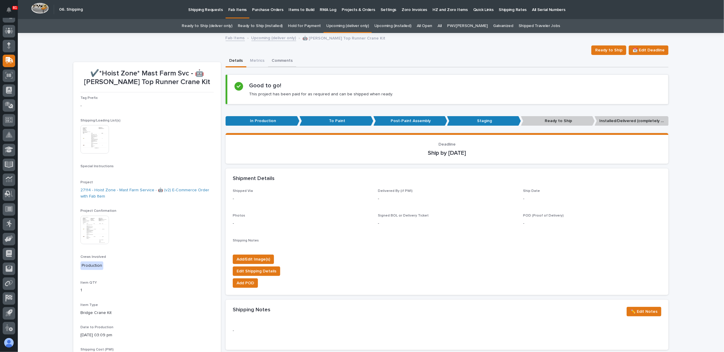
click at [279, 56] on button "Comments" at bounding box center [282, 61] width 28 height 12
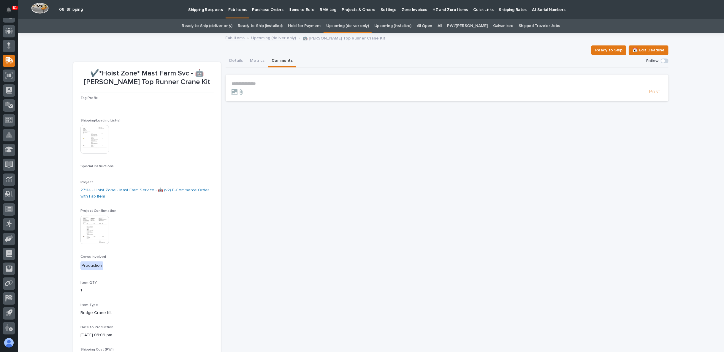
click at [261, 83] on p "**********" at bounding box center [446, 83] width 431 height 5
click at [290, 92] on span "Griffen Julian" at bounding box center [298, 92] width 33 height 4
click at [310, 90] on form "**********" at bounding box center [446, 89] width 431 height 17
click at [314, 84] on p "**********" at bounding box center [446, 84] width 431 height 6
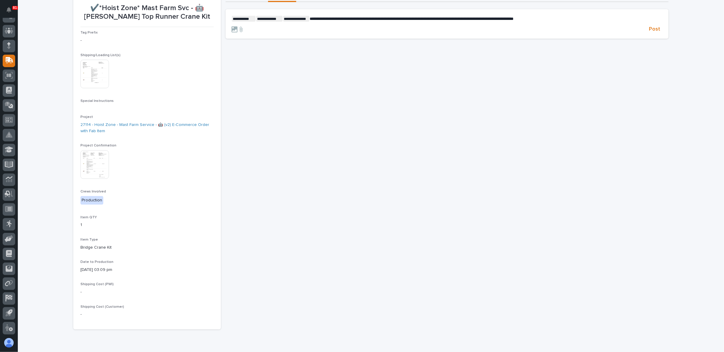
scroll to position [66, 0]
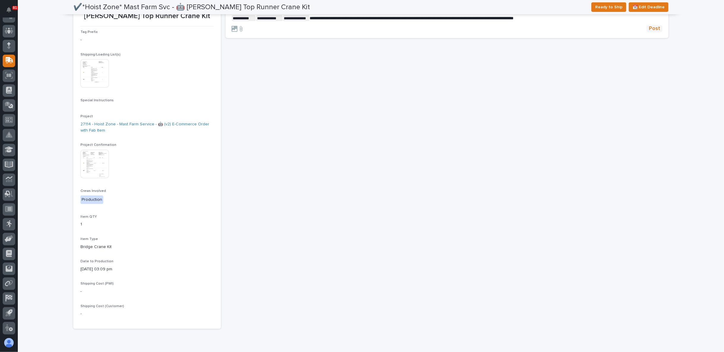
click at [649, 27] on span "Post" at bounding box center [654, 28] width 11 height 7
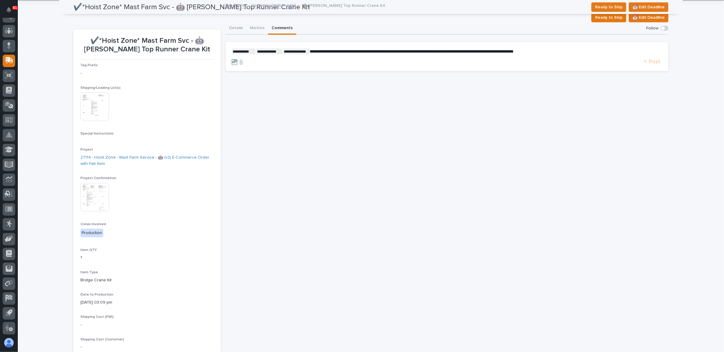
scroll to position [0, 0]
